Goal: Information Seeking & Learning: Learn about a topic

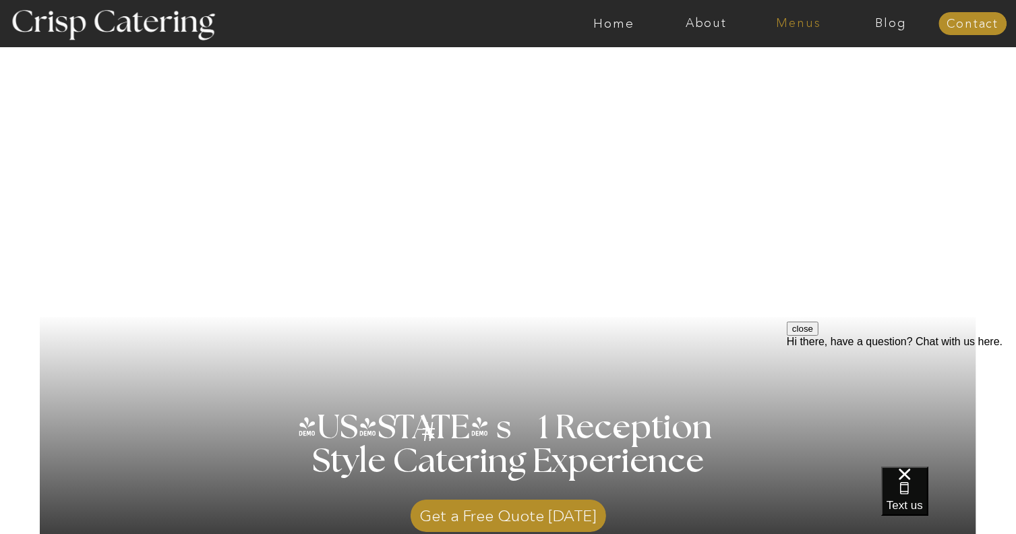
click at [806, 26] on nav "Menus" at bounding box center [798, 23] width 92 height 13
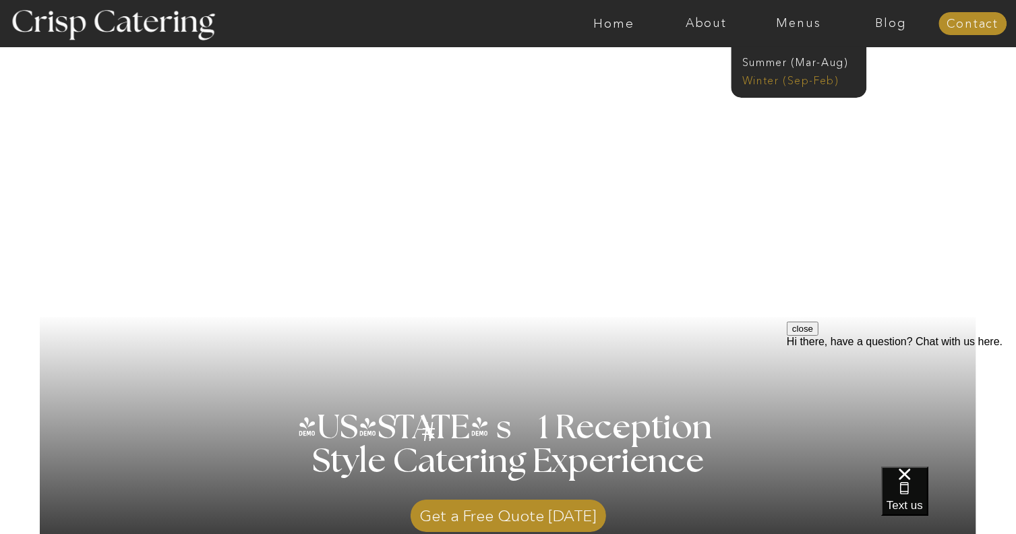
click at [798, 78] on nav "Winter (Sep-Feb)" at bounding box center [797, 79] width 111 height 13
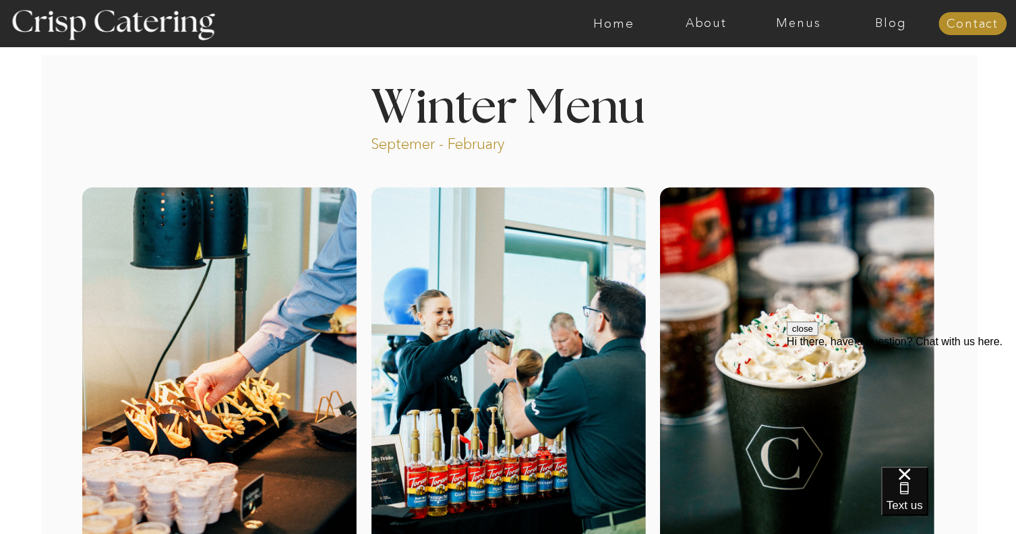
click at [932, 347] on div "Hi there, have a question? Chat with us here." at bounding box center [900, 341] width 229 height 12
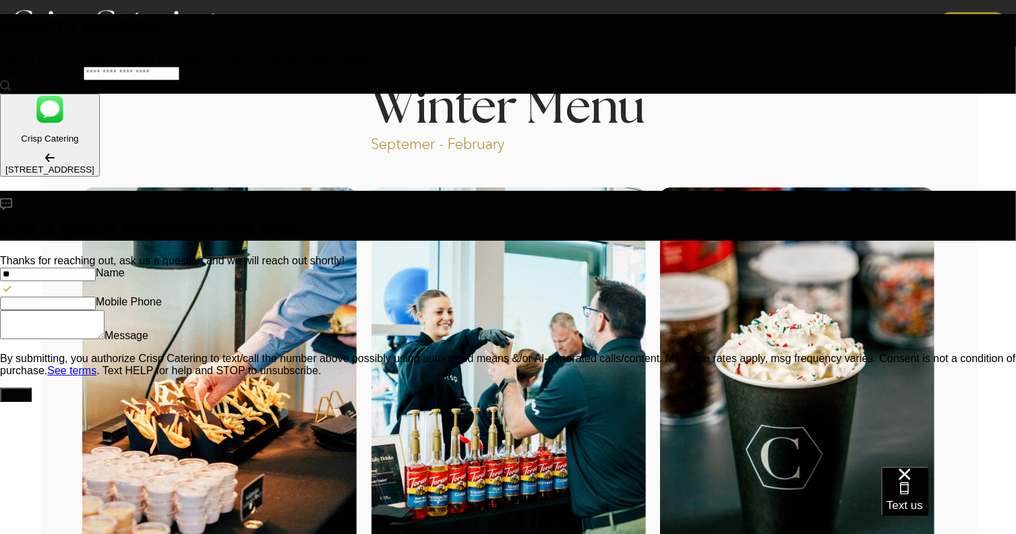
type input "*"
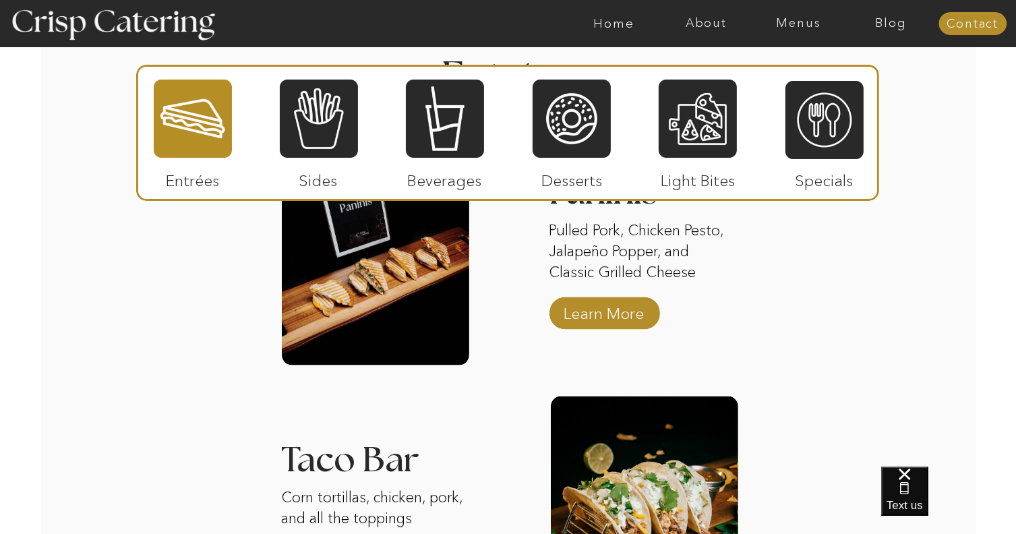
scroll to position [1647, 0]
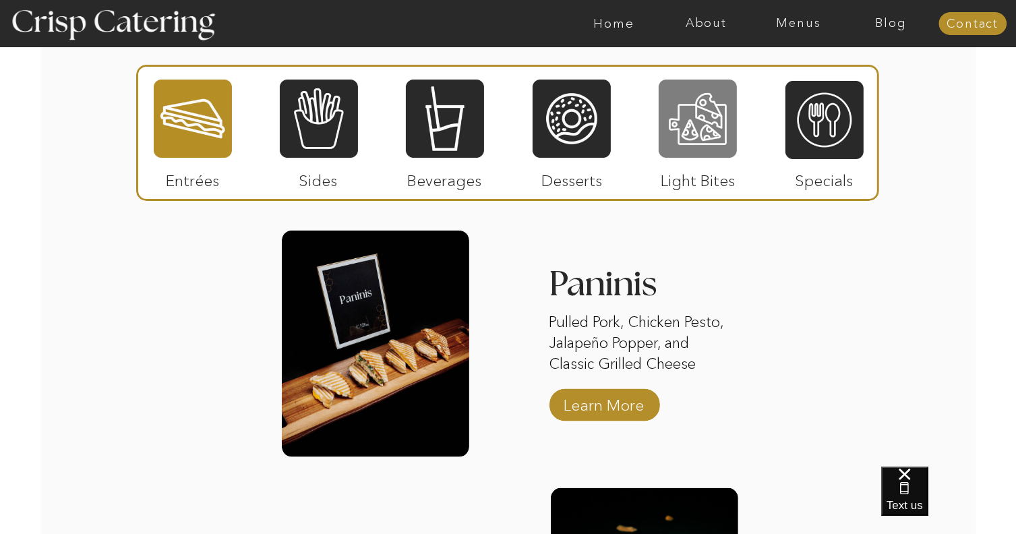
click at [707, 154] on div at bounding box center [698, 118] width 78 height 81
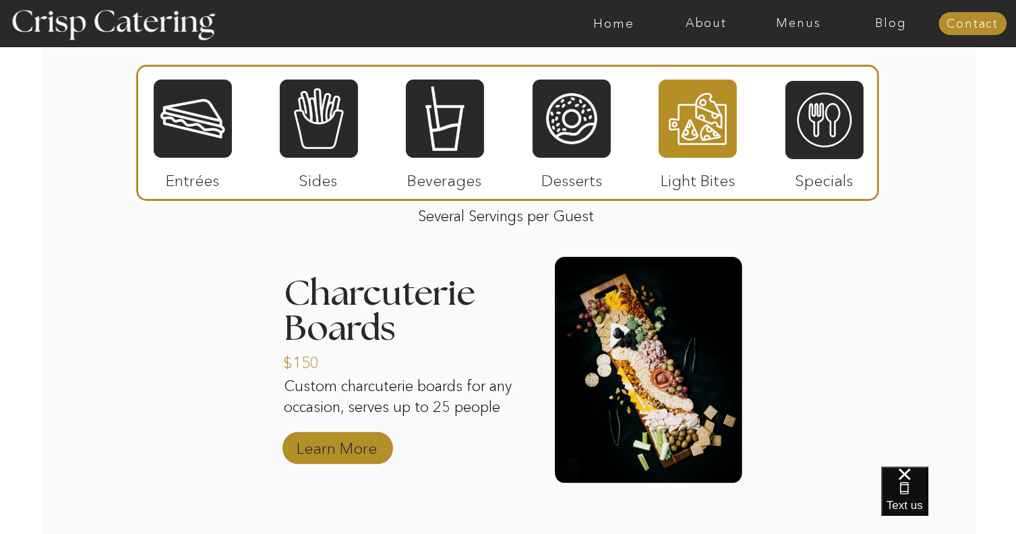
click at [377, 452] on p "Learn More" at bounding box center [338, 444] width 90 height 39
